Goal: Task Accomplishment & Management: Manage account settings

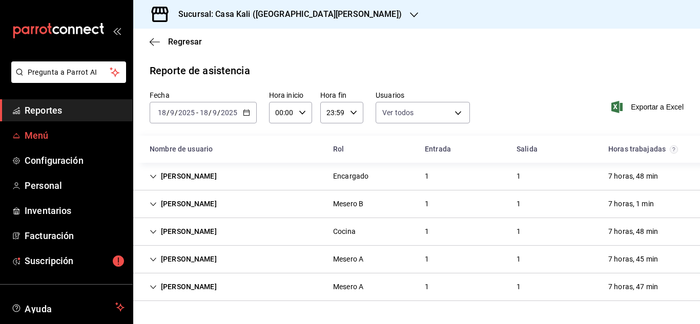
click at [44, 134] on span "Menú" at bounding box center [75, 136] width 100 height 14
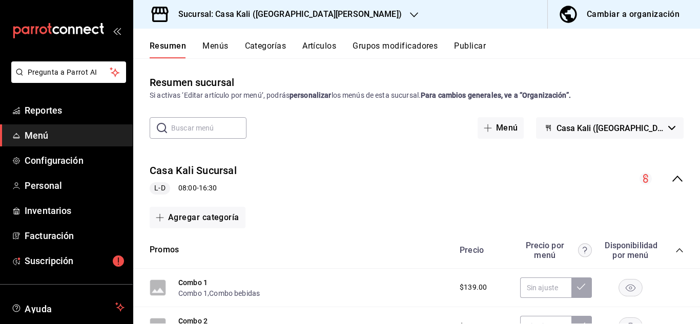
click at [676, 173] on icon "collapse-menu-row" at bounding box center [677, 179] width 12 height 12
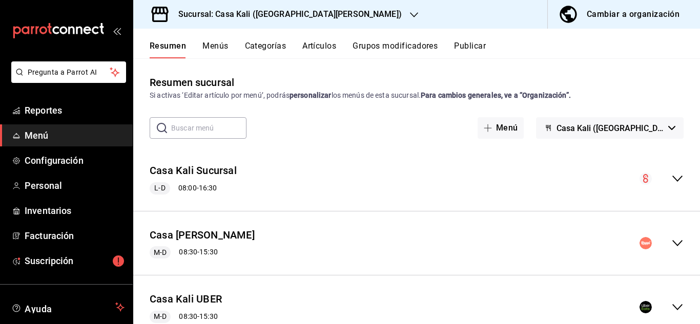
click at [646, 131] on span "Casa Kali ([GEOGRAPHIC_DATA][PERSON_NAME])" at bounding box center [611, 129] width 108 height 10
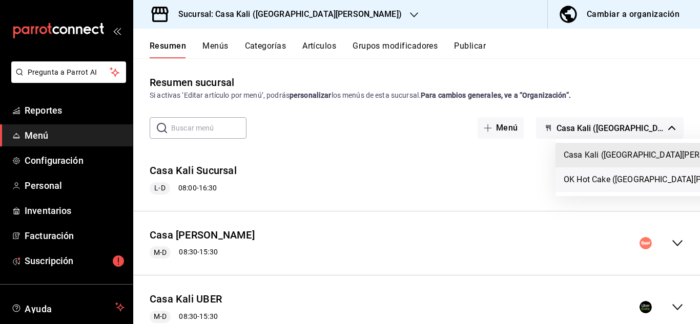
click at [590, 187] on li "OK Hot Cake ([GEOGRAPHIC_DATA][PERSON_NAME])" at bounding box center [662, 180] width 212 height 25
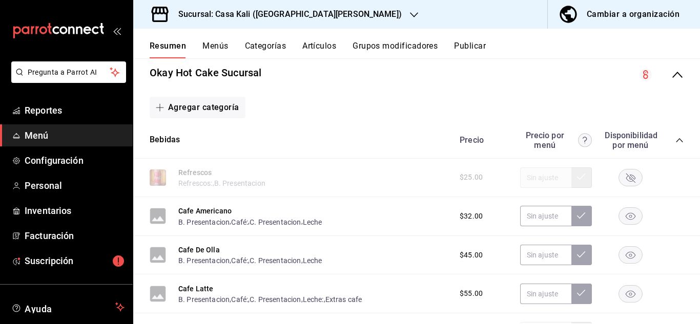
scroll to position [96, 0]
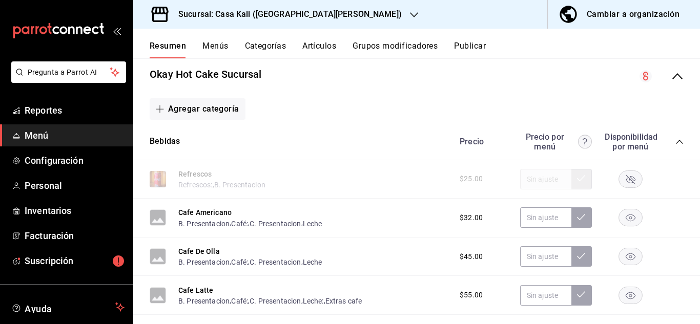
click at [636, 183] on rect "button" at bounding box center [631, 179] width 24 height 17
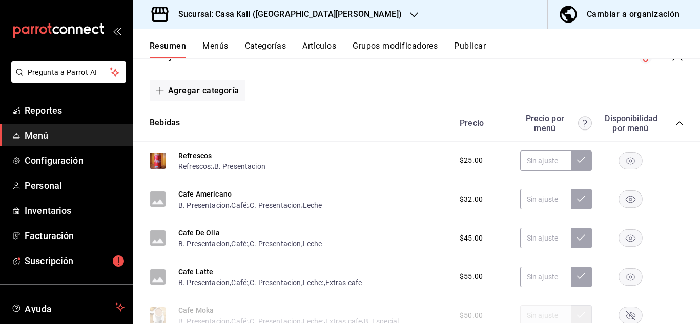
scroll to position [112, 0]
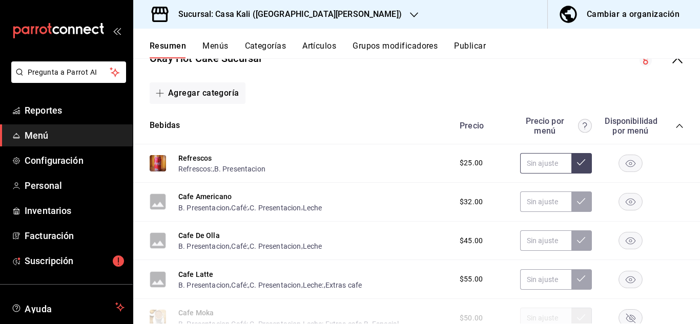
click at [543, 165] on input "text" at bounding box center [545, 163] width 51 height 21
type input "$45.00"
click at [583, 166] on icon at bounding box center [581, 162] width 8 height 8
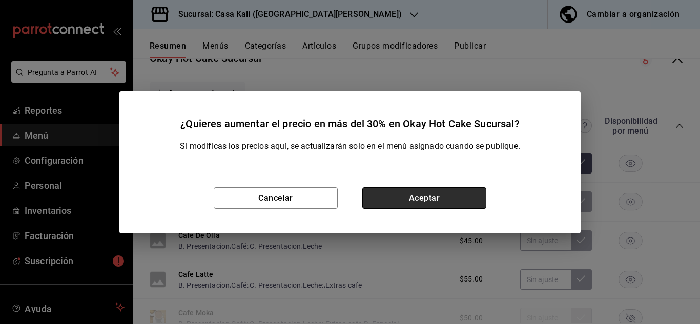
click at [425, 203] on button "Aceptar" at bounding box center [424, 199] width 124 height 22
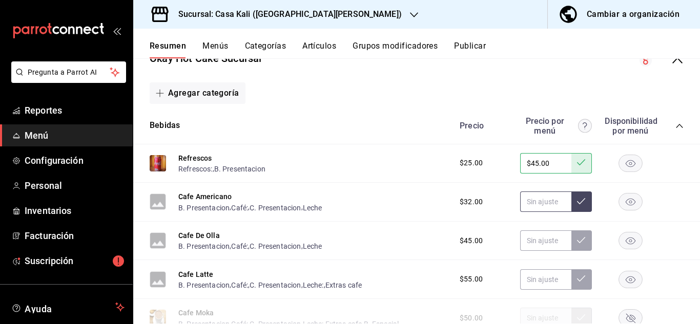
click at [547, 204] on input "text" at bounding box center [545, 202] width 51 height 21
type input "$45.00"
click at [585, 205] on button at bounding box center [581, 202] width 21 height 21
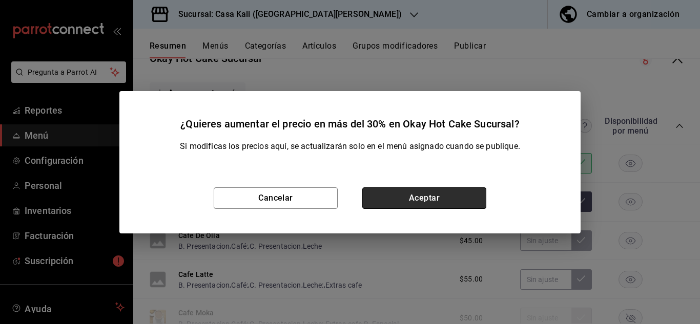
click at [417, 195] on button "Aceptar" at bounding box center [424, 199] width 124 height 22
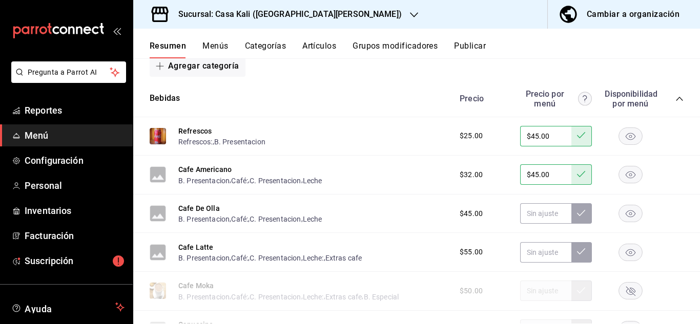
scroll to position [130, 0]
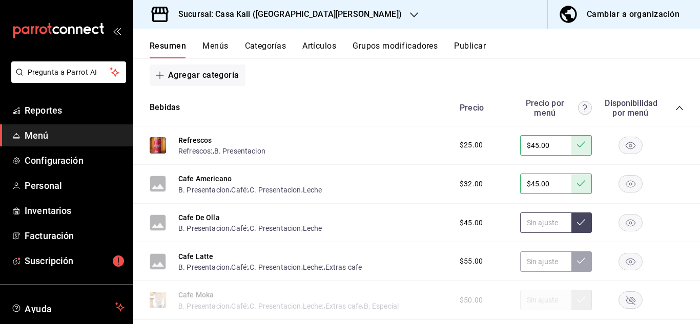
click at [548, 219] on input "text" at bounding box center [545, 223] width 51 height 21
type input "$55.00"
click at [582, 224] on icon at bounding box center [581, 222] width 8 height 8
click at [535, 261] on input "text" at bounding box center [545, 262] width 51 height 21
type input "$60.00"
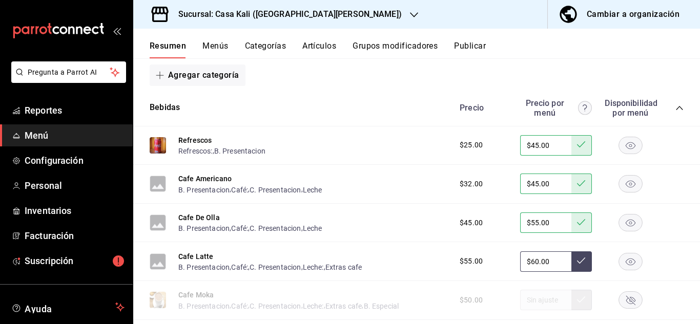
click at [579, 262] on icon at bounding box center [581, 261] width 8 height 8
click at [187, 178] on button "Cafe Americano" at bounding box center [204, 179] width 53 height 10
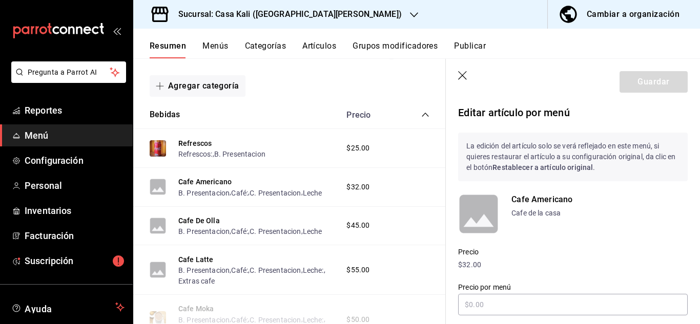
type input "$45.00"
click at [475, 211] on rect at bounding box center [478, 214] width 41 height 41
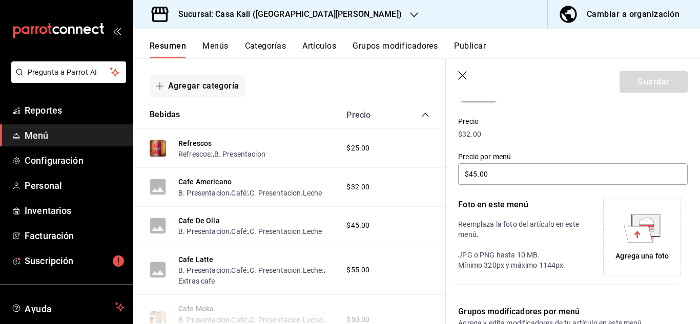
scroll to position [131, 0]
click at [634, 239] on icon at bounding box center [638, 232] width 29 height 17
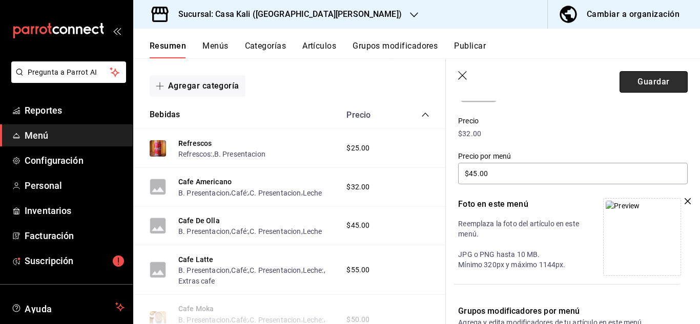
click at [648, 87] on button "Guardar" at bounding box center [654, 82] width 68 height 22
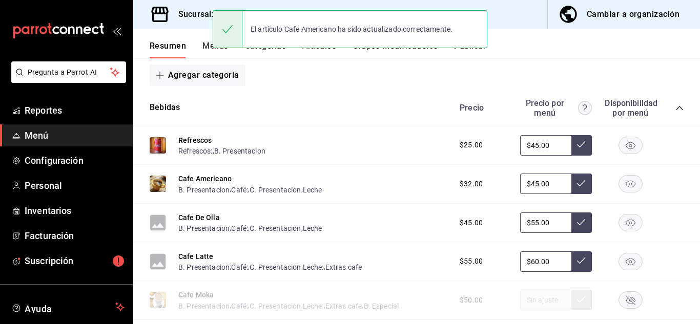
click at [191, 220] on button "Cafe De Olla" at bounding box center [199, 218] width 42 height 10
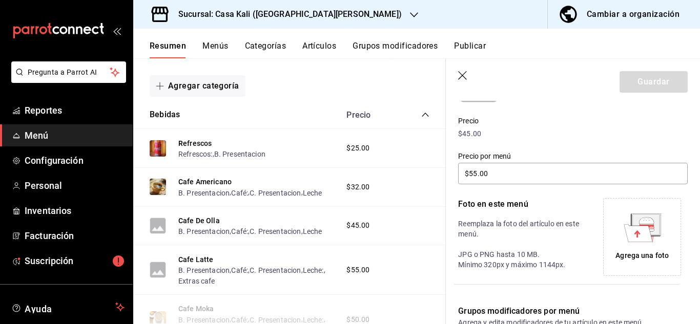
click at [629, 231] on icon at bounding box center [638, 232] width 29 height 17
click at [636, 238] on icon at bounding box center [638, 232] width 29 height 17
click at [647, 203] on div "Agrega una foto" at bounding box center [642, 237] width 73 height 73
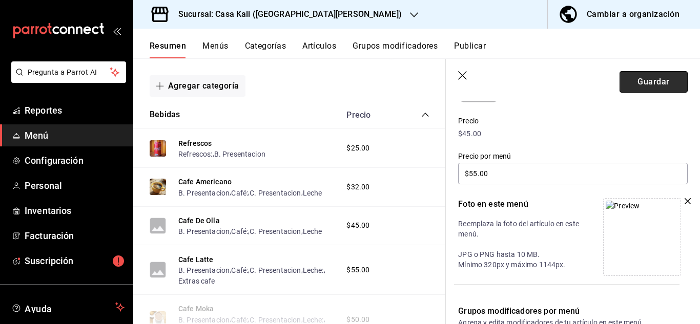
click at [664, 83] on button "Guardar" at bounding box center [654, 82] width 68 height 22
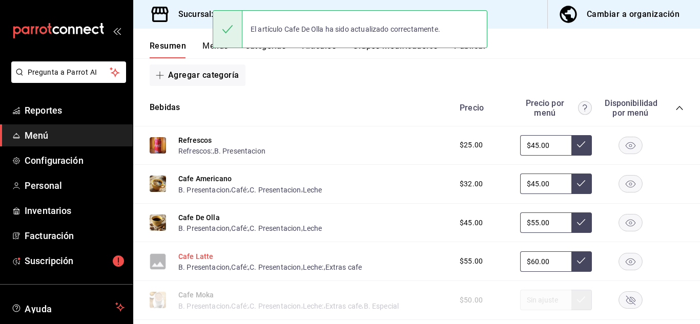
click at [198, 257] on button "Cafe Latte" at bounding box center [195, 257] width 35 height 10
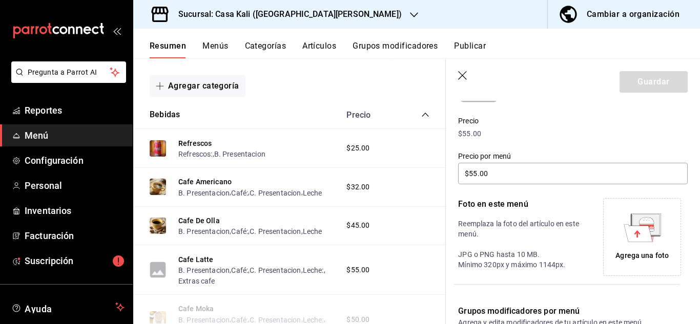
type input "$60.00"
click at [639, 237] on icon at bounding box center [638, 232] width 29 height 17
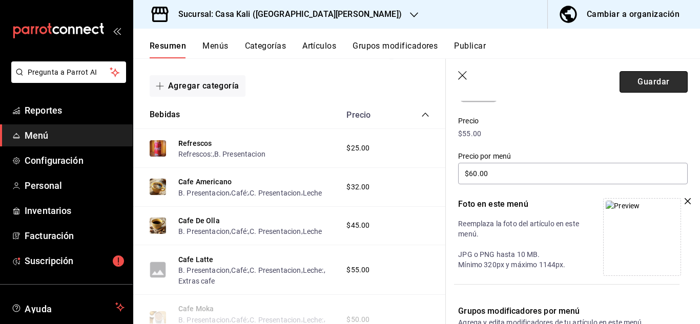
click at [638, 75] on button "Guardar" at bounding box center [654, 82] width 68 height 22
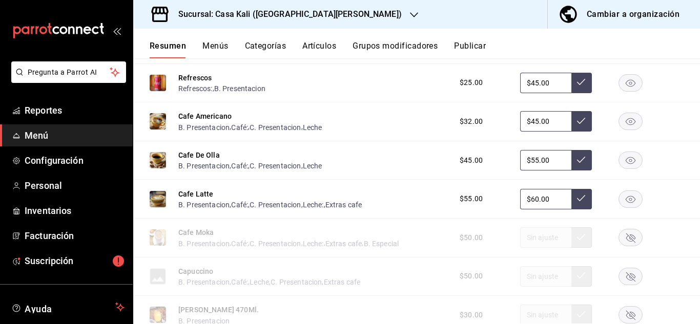
scroll to position [145, 0]
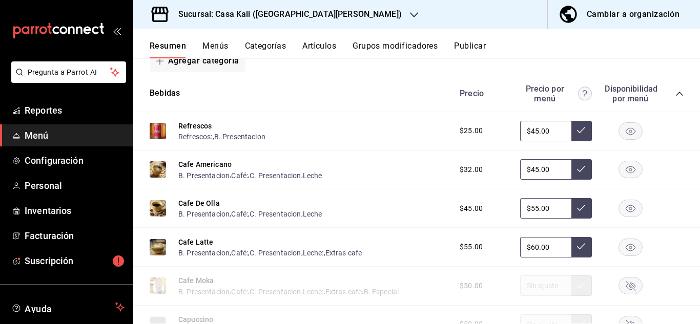
click at [627, 131] on rect "button" at bounding box center [631, 130] width 24 height 17
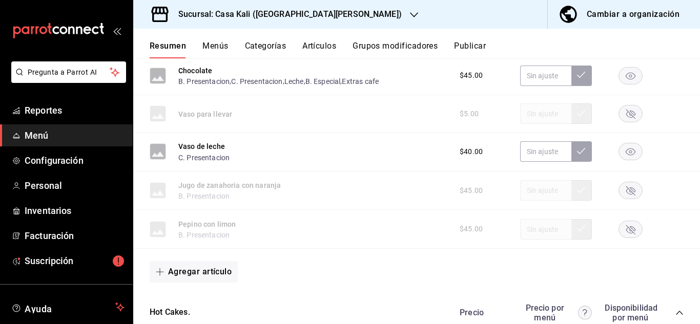
scroll to position [573, 0]
